Goal: Task Accomplishment & Management: Complete application form

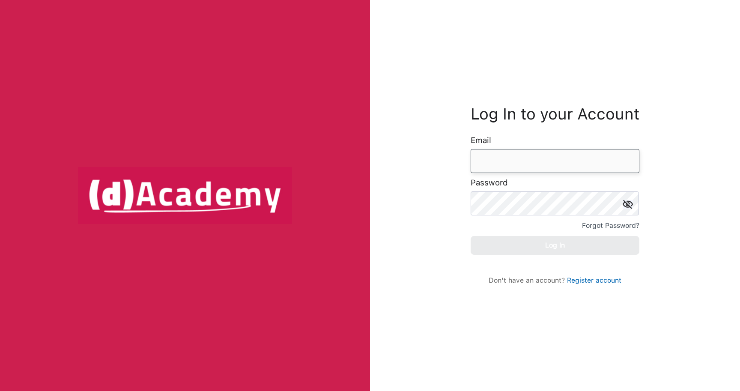
click at [505, 165] on input "email" at bounding box center [555, 161] width 169 height 24
paste input "**********"
type input "**********"
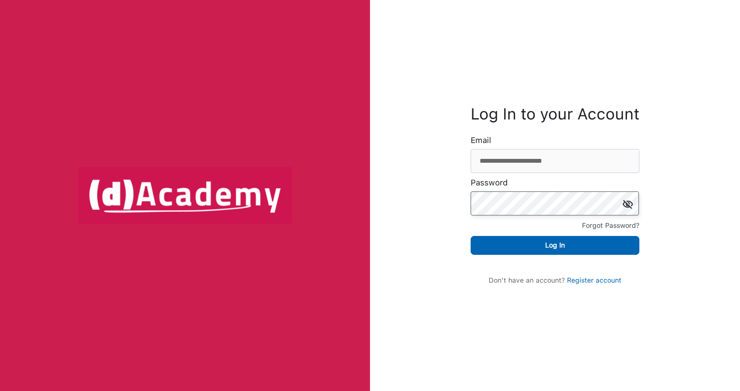
click at [471, 236] on button "Log In" at bounding box center [555, 245] width 169 height 19
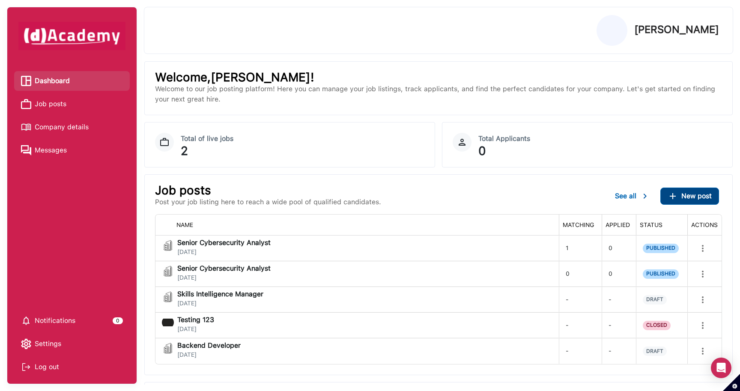
click at [689, 200] on span "New post" at bounding box center [697, 196] width 30 height 8
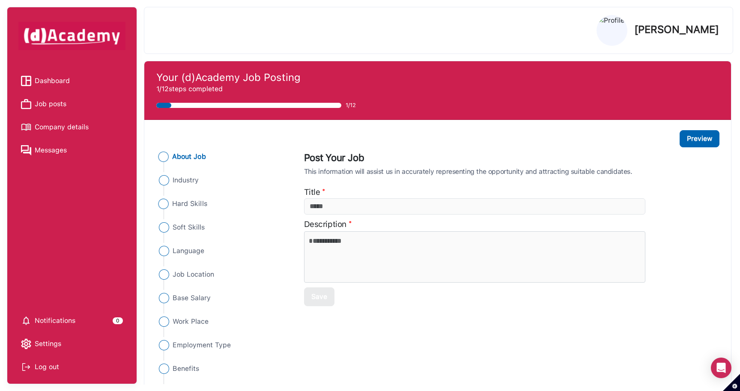
click at [199, 203] on span "Hard Skills" at bounding box center [189, 204] width 35 height 10
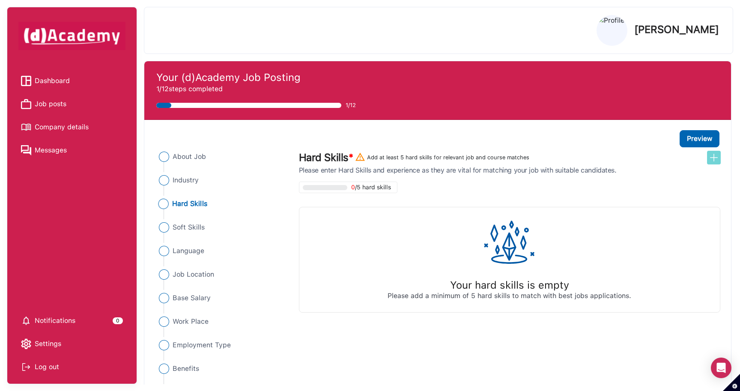
click at [713, 157] on img at bounding box center [714, 158] width 10 height 10
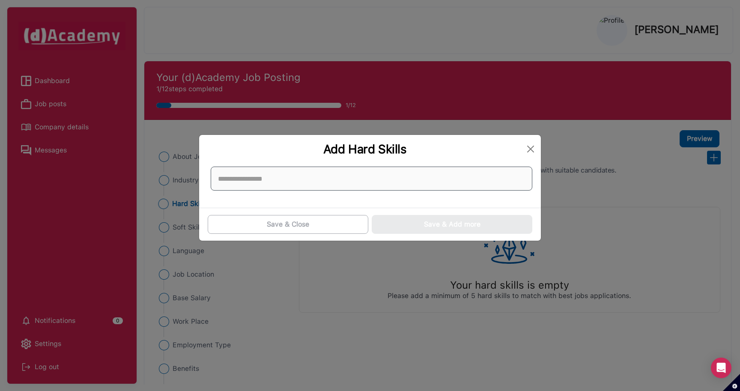
click at [460, 176] on input at bounding box center [372, 179] width 322 height 24
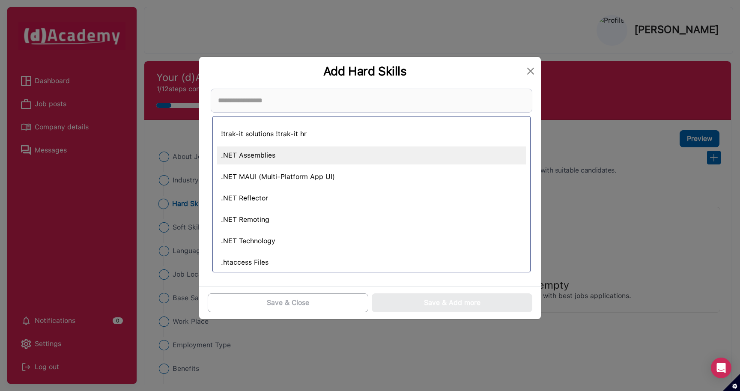
click at [275, 155] on div ".NET Assemblies" at bounding box center [371, 156] width 309 height 18
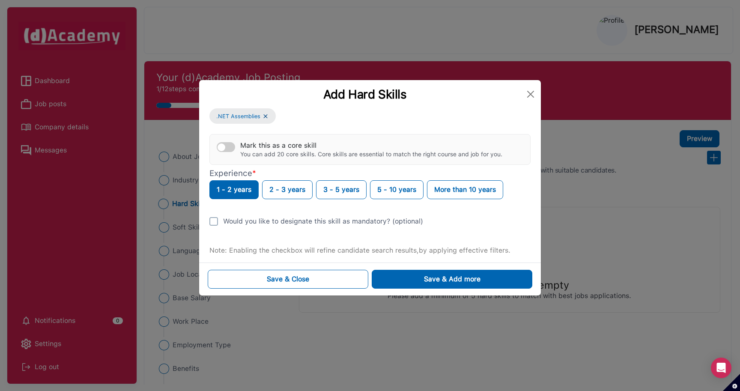
drag, startPoint x: 165, startPoint y: 73, endPoint x: 287, endPoint y: 91, distance: 123.4
click at [287, 91] on div "Add Hard Skills .NET Assemblies Mark this as a core skill You can add 20 core s…" at bounding box center [370, 195] width 740 height 391
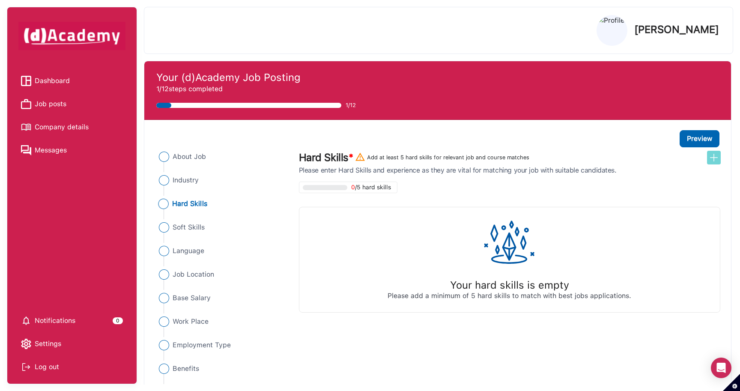
click at [715, 160] on img at bounding box center [714, 158] width 10 height 10
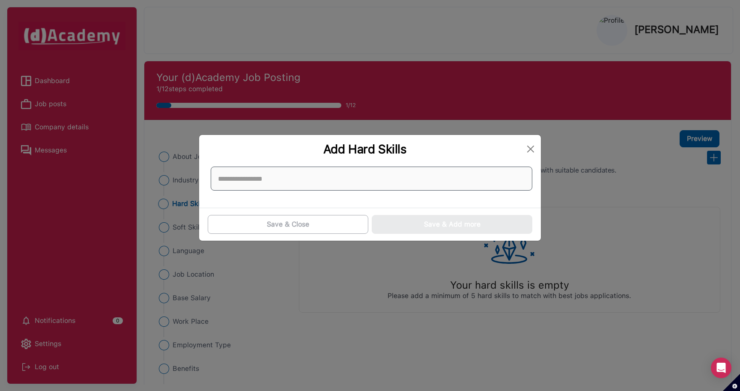
click at [435, 176] on input at bounding box center [372, 179] width 322 height 24
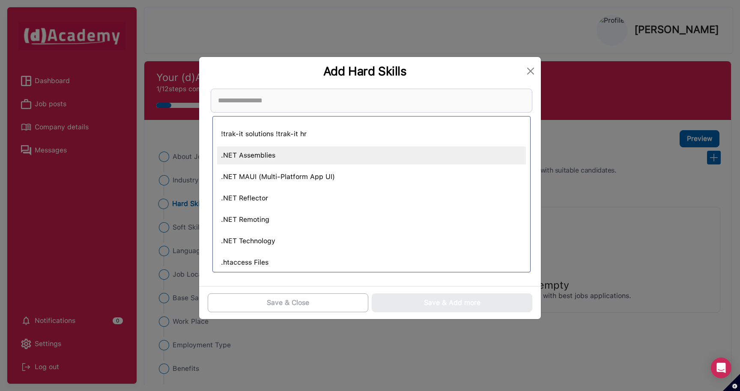
click at [310, 156] on div ".NET Assemblies" at bounding box center [371, 156] width 309 height 18
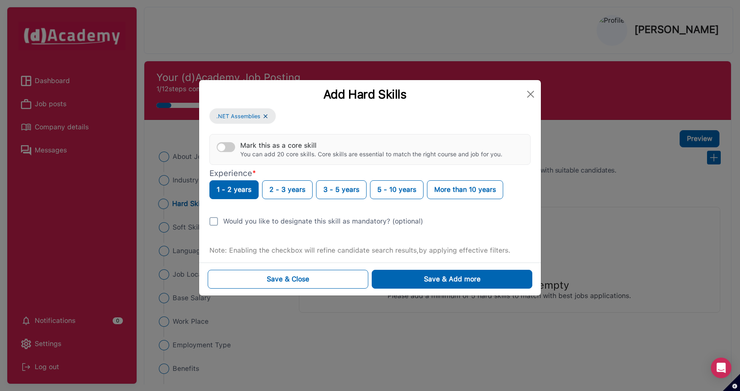
click at [349, 45] on div "Add Hard Skills .NET Assemblies Mark this as a core skill You can add 20 core s…" at bounding box center [370, 195] width 740 height 391
